Goal: Use online tool/utility: Utilize a website feature to perform a specific function

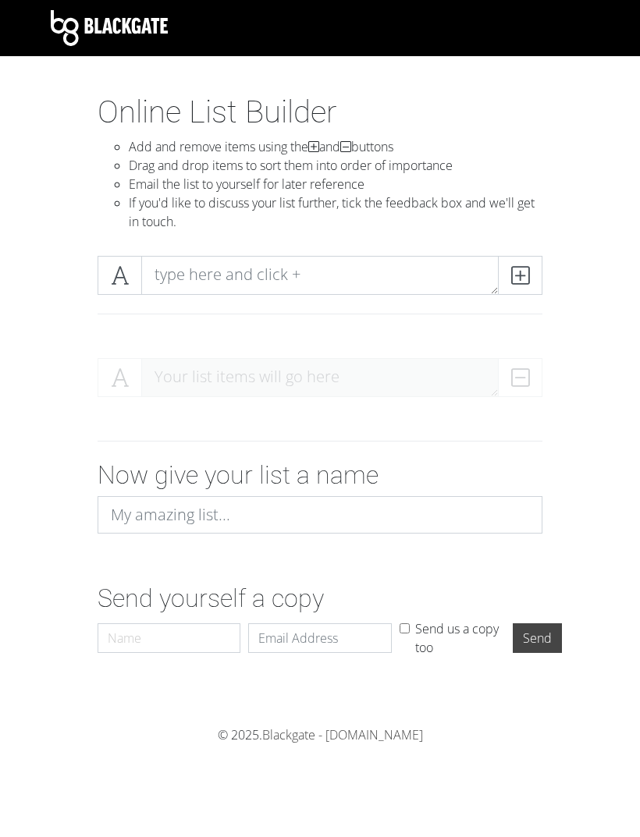
click at [509, 268] on span at bounding box center [520, 275] width 44 height 39
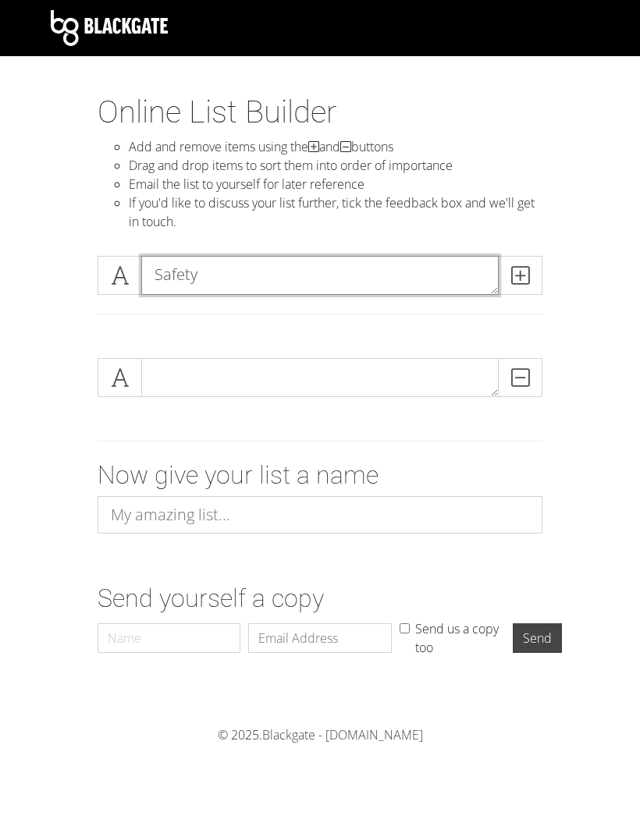
type textarea "Safety"
click at [511, 277] on icon at bounding box center [520, 276] width 18 height 16
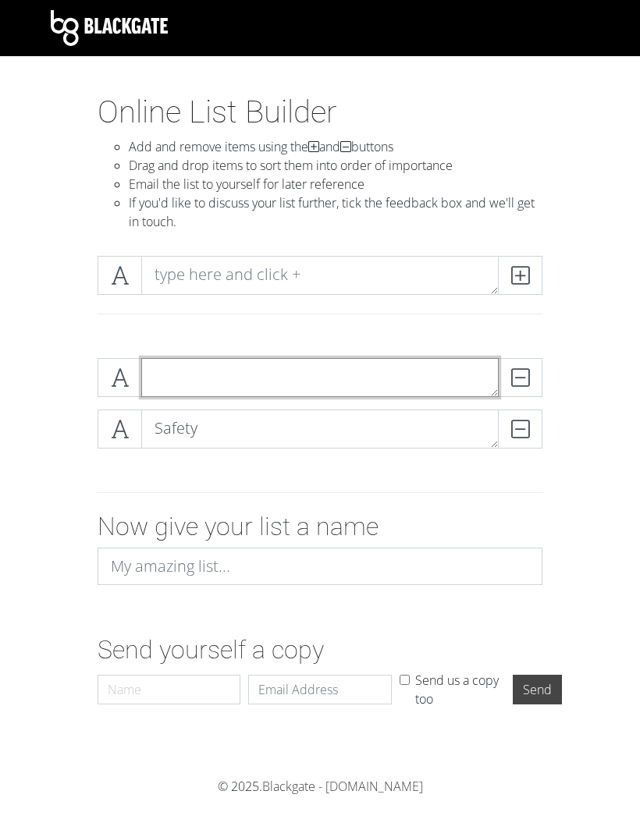
click at [440, 384] on textarea at bounding box center [319, 377] width 357 height 39
type textarea "Availability"
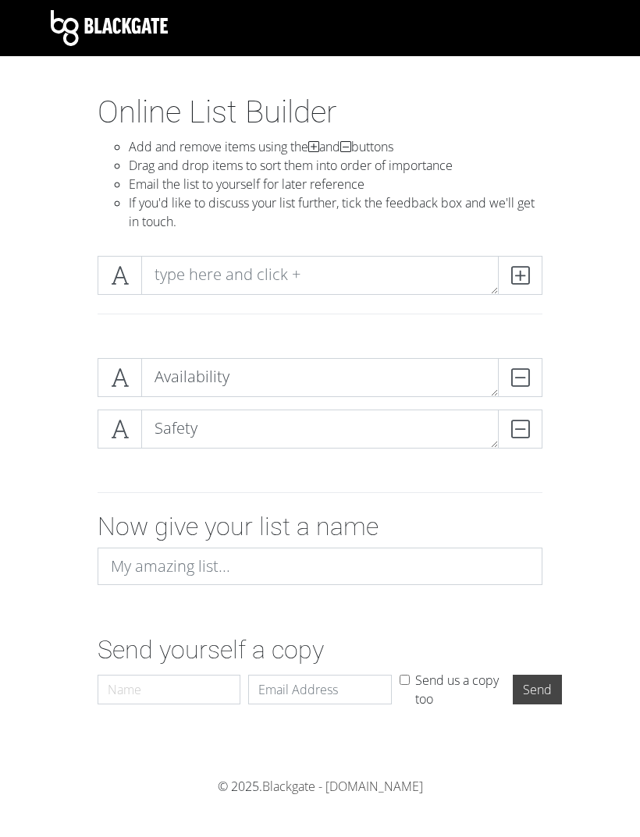
click at [522, 271] on icon at bounding box center [520, 276] width 18 height 16
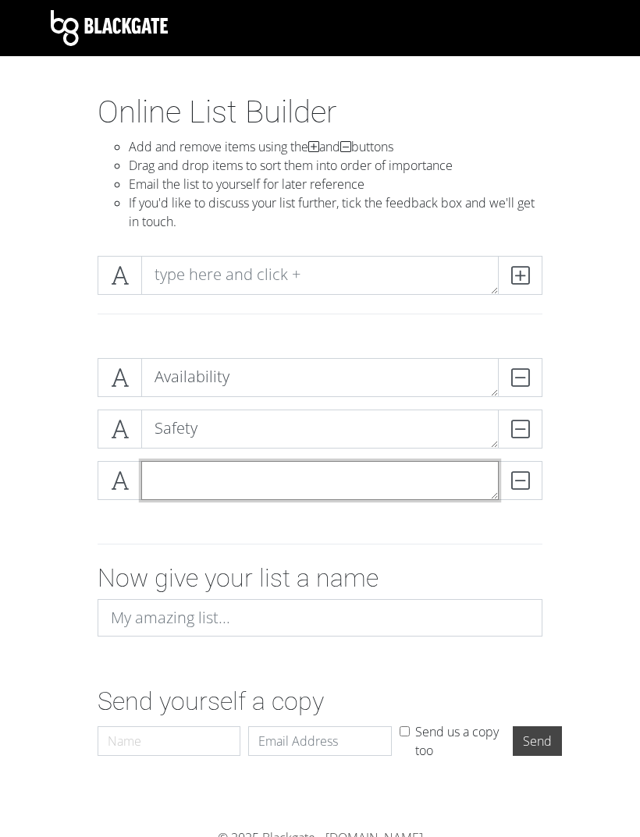
click at [385, 477] on textarea at bounding box center [319, 480] width 357 height 39
type textarea "Accessibility"
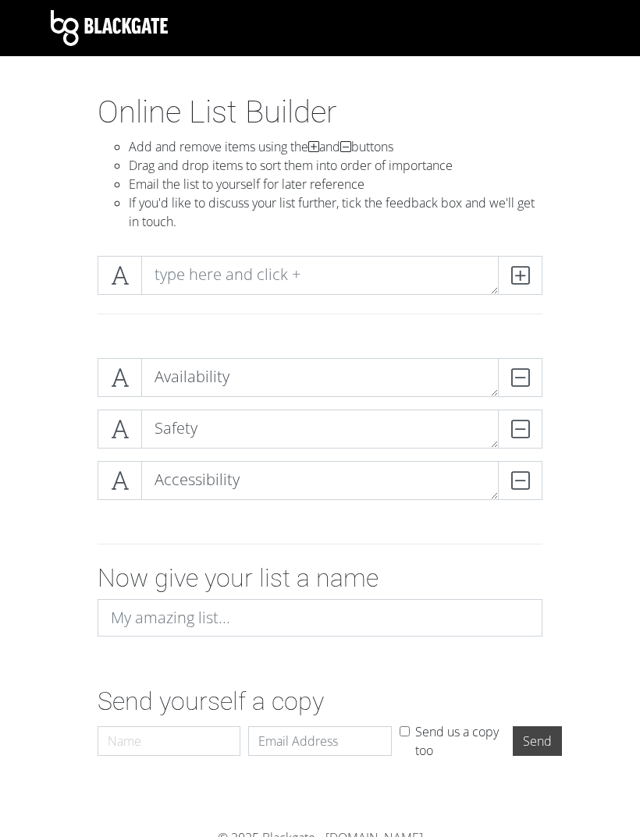
click at [511, 270] on icon at bounding box center [520, 276] width 18 height 16
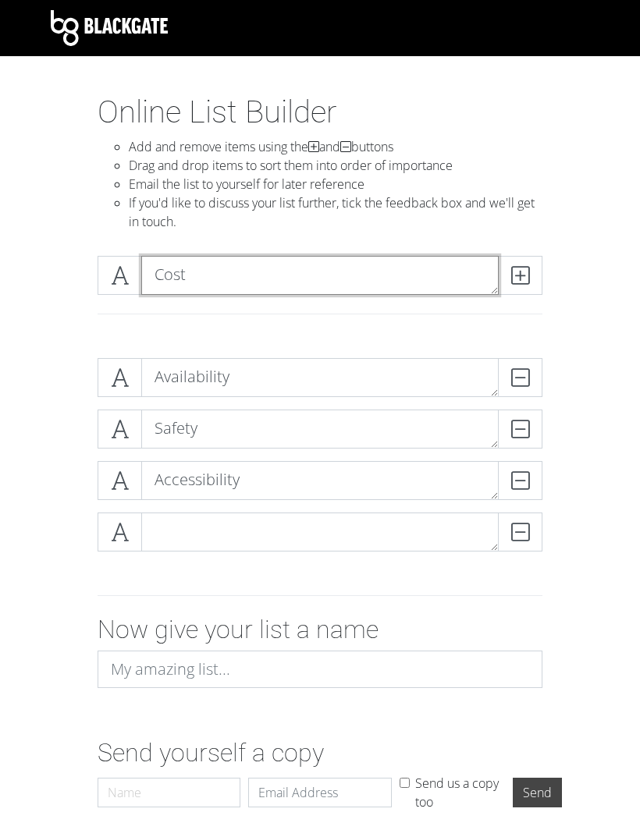
type textarea "Cost"
click at [519, 280] on icon at bounding box center [520, 276] width 18 height 16
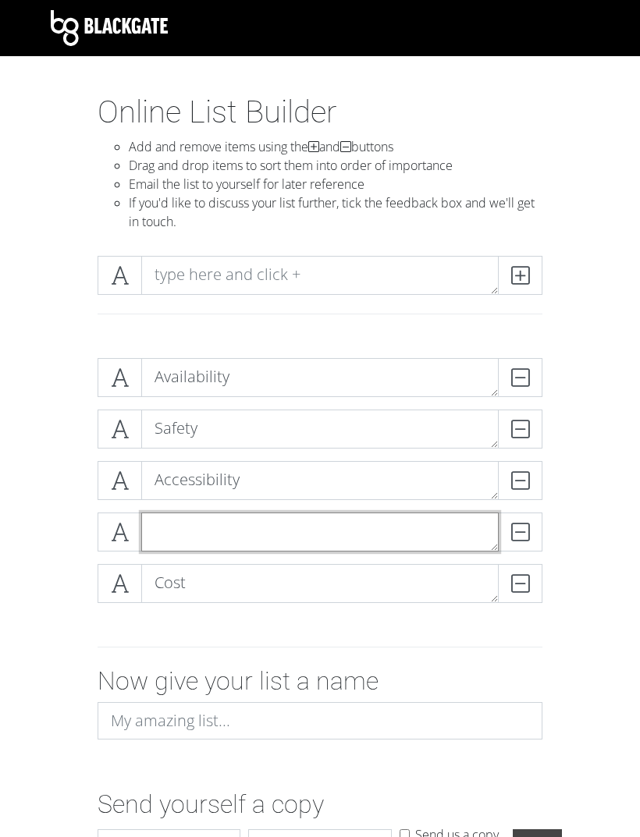
click at [399, 538] on textarea at bounding box center [319, 532] width 357 height 39
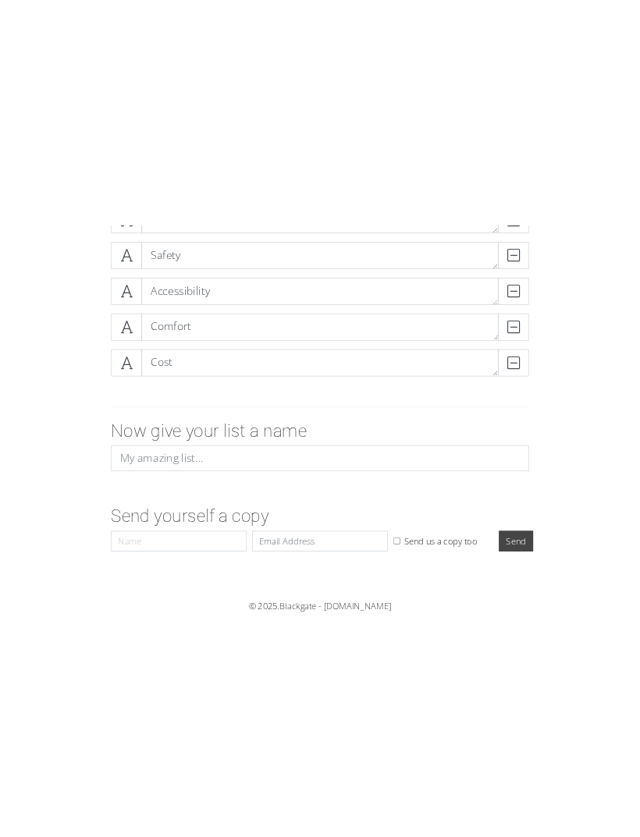
scroll to position [113, 0]
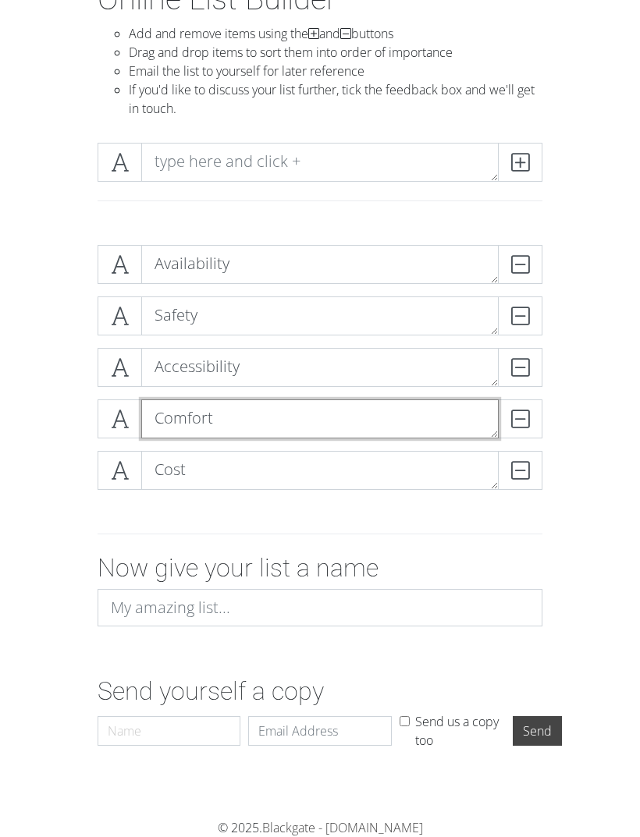
type textarea "Comfort"
click at [598, 382] on div "Availability DELETE Safety DELETE Accessibility DELETE Comfort DELETE Cost DELE…" at bounding box center [320, 373] width 562 height 282
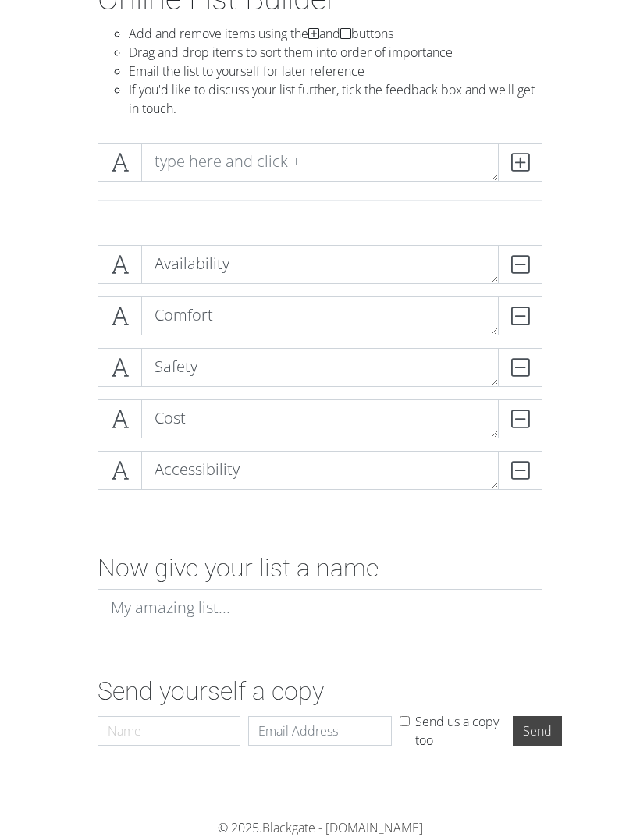
click at [9, 329] on form "Availability DELETE Comfort DELETE Safety DELETE Cost DELETE Accessibility DELE…" at bounding box center [320, 494] width 640 height 524
click at [5, 442] on form "Safety DELETE Availability DELETE Comfort DELETE Accessibility DELETE Cost DELE…" at bounding box center [320, 494] width 640 height 524
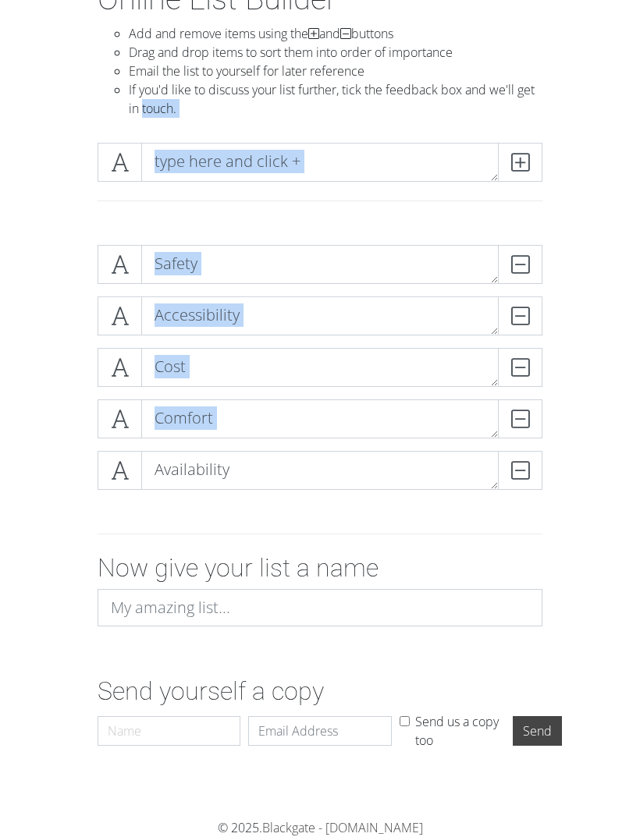
click at [32, 545] on form "Safety DELETE Accessibility DELETE Cost DELETE Comfort DELETE Availability DELE…" at bounding box center [320, 494] width 640 height 524
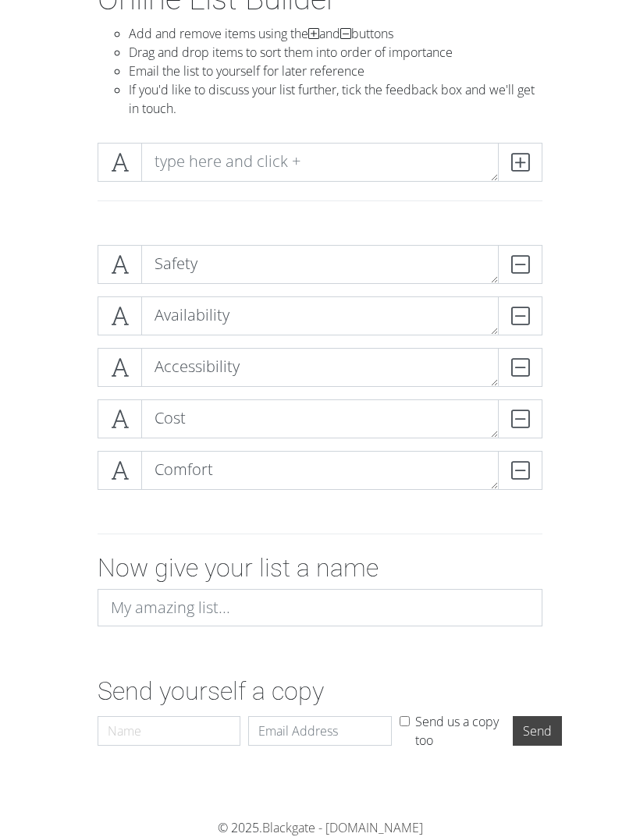
click at [46, 255] on div "Safety DELETE Availability DELETE Accessibility DELETE Cost DELETE Comfort DELE…" at bounding box center [320, 373] width 562 height 282
click at [62, 359] on div "Safety DELETE Availability DELETE Accessibility DELETE Cost DELETE Comfort DELE…" at bounding box center [320, 373] width 562 height 282
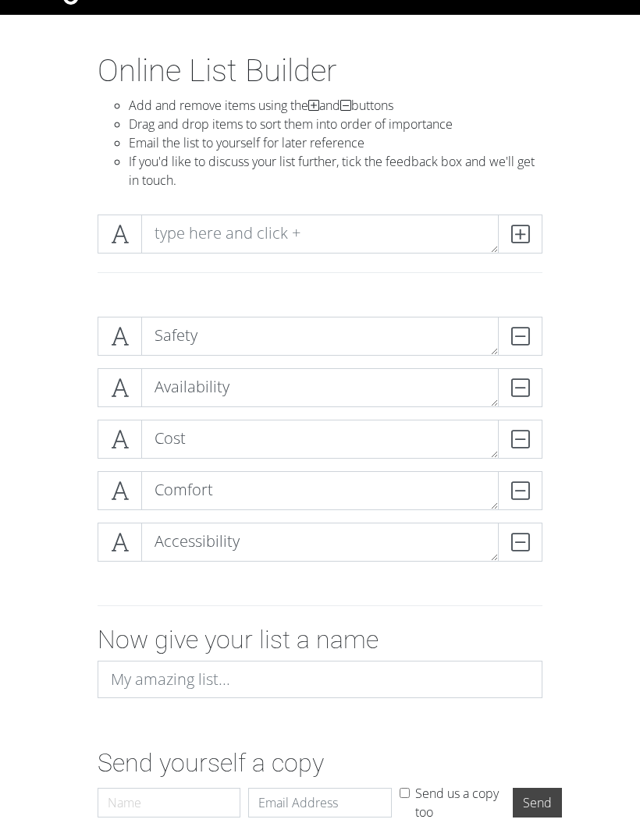
scroll to position [40, 0]
click at [30, 389] on form "Safety DELETE Availability DELETE Cost DELETE Comfort DELETE Accessibility DELE…" at bounding box center [320, 568] width 640 height 524
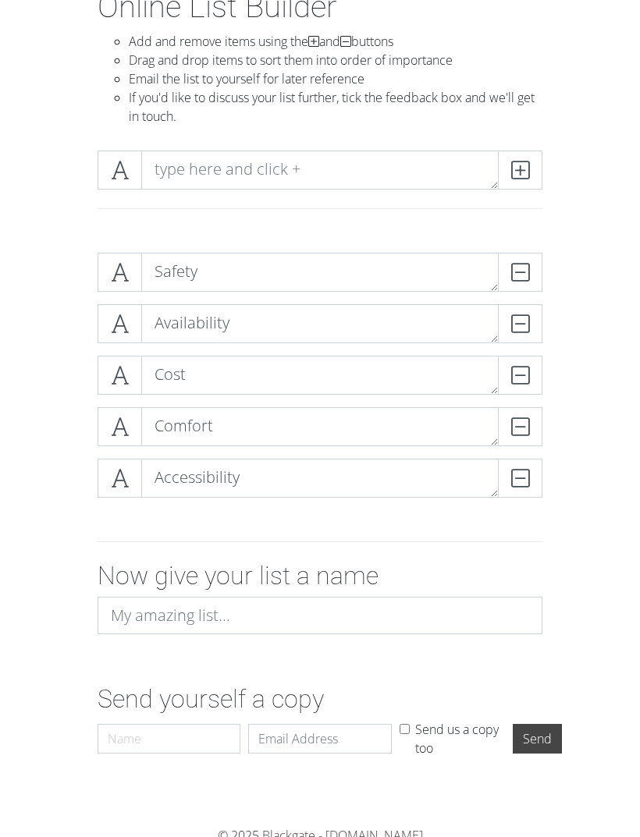
scroll to position [105, 0]
click at [100, 289] on span at bounding box center [120, 272] width 44 height 39
click at [112, 264] on icon at bounding box center [120, 272] width 18 height 16
click at [73, 318] on div "Comfort DELETE Cost DELETE Safety DELETE Accessibility DELETE Availability DELE…" at bounding box center [320, 381] width 562 height 282
click at [74, 305] on div "Comfort DELETE Cost DELETE Safety DELETE Accessibility DELETE Availability DELE…" at bounding box center [320, 381] width 562 height 282
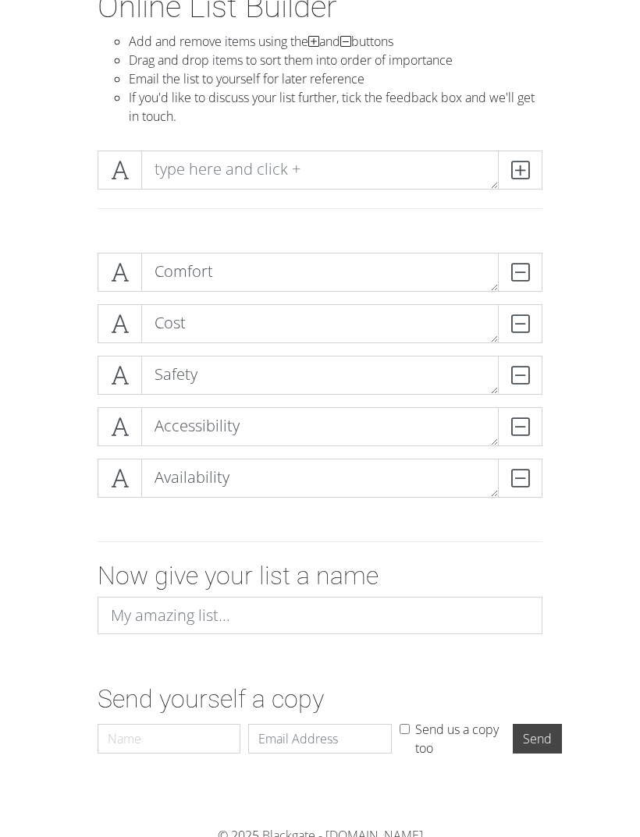
click at [88, 364] on div "Comfort DELETE Cost DELETE Safety DELETE Accessibility DELETE Availability DELE…" at bounding box center [320, 381] width 468 height 257
click at [89, 479] on div "Comfort DELETE Cost DELETE Safety DELETE Accessibility DELETE Availability DELE…" at bounding box center [320, 381] width 468 height 257
